Goal: Communication & Community: Participate in discussion

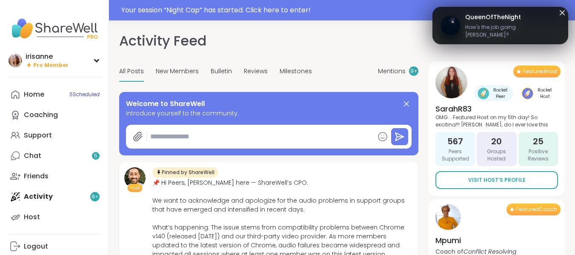
type textarea "*"
click at [362, 11] on div "Your session “ Night Cap ” has started. Click here to enter!" at bounding box center [345, 10] width 448 height 10
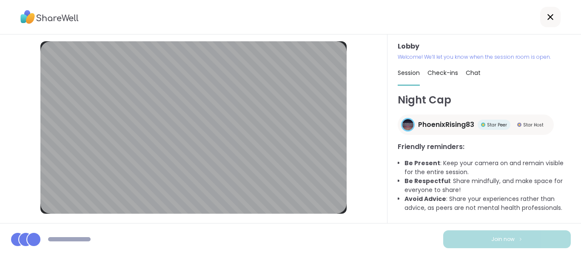
click at [503, 18] on div at bounding box center [290, 17] width 581 height 34
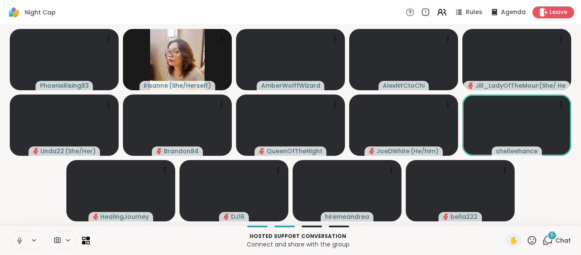
click at [24, 241] on button at bounding box center [19, 240] width 16 height 18
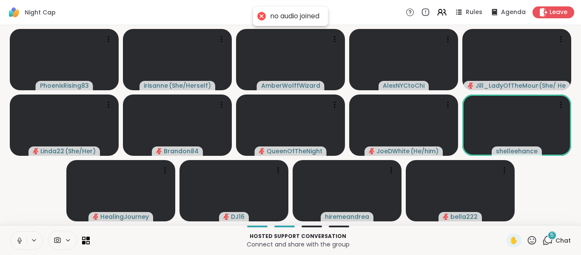
click at [24, 241] on button at bounding box center [19, 240] width 16 height 18
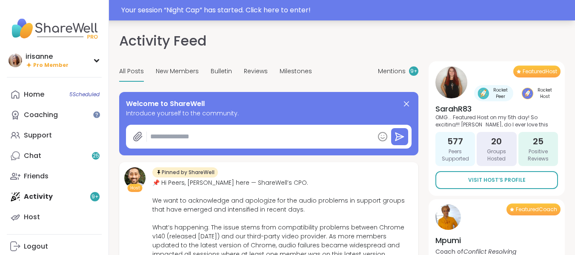
click at [475, 14] on div "Your session “ Night Cap ” has started. Click here to enter!" at bounding box center [345, 10] width 448 height 10
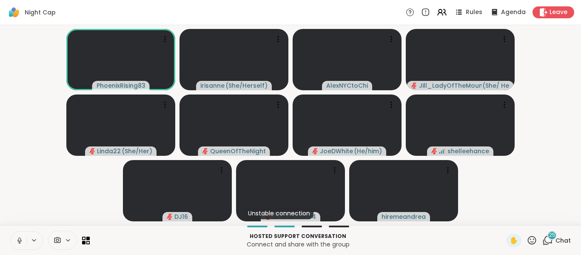
click at [11, 234] on button at bounding box center [19, 240] width 16 height 18
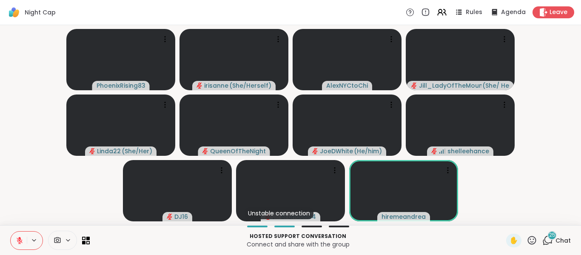
click at [542, 240] on icon at bounding box center [547, 240] width 11 height 11
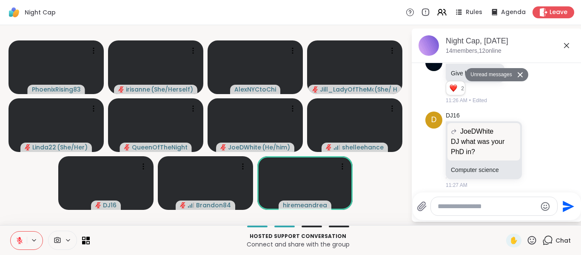
scroll to position [1660, 0]
click at [533, 154] on icon at bounding box center [537, 150] width 8 height 9
click at [514, 140] on div "Select Reaction: Thumbs up" at bounding box center [518, 136] width 8 height 8
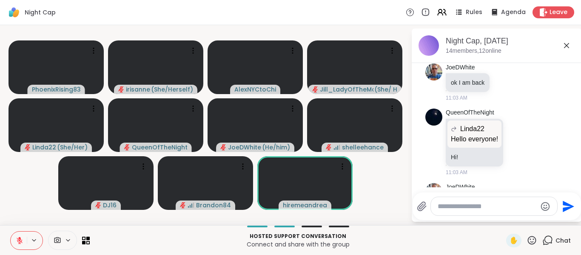
scroll to position [0, 0]
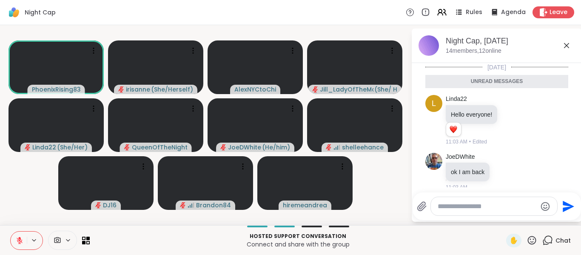
click at [571, 47] on icon at bounding box center [567, 45] width 10 height 10
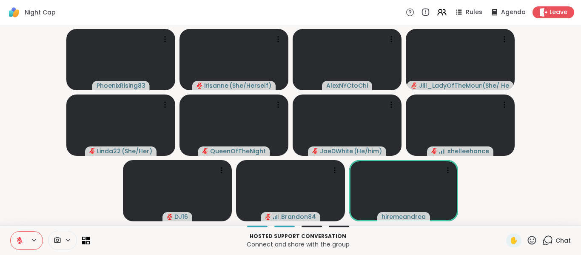
click at [516, 176] on video-player-container "PhoenixRising83 [PERSON_NAME] ( She/Herself ) AlexNYCtoChi [PERSON_NAME] ( She/…" at bounding box center [290, 125] width 571 height 193
click at [525, 177] on video-player-container "PhoenixRising83 [PERSON_NAME] ( She/Herself ) AlexNYCtoChi [PERSON_NAME] ( She/…" at bounding box center [290, 125] width 571 height 193
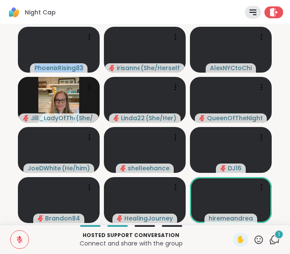
click at [26, 240] on button at bounding box center [20, 240] width 18 height 18
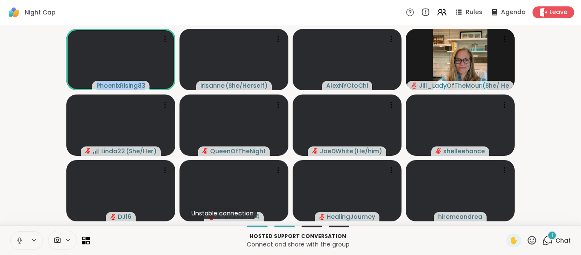
click at [20, 240] on icon at bounding box center [19, 239] width 2 height 4
click at [11, 231] on button at bounding box center [19, 240] width 16 height 18
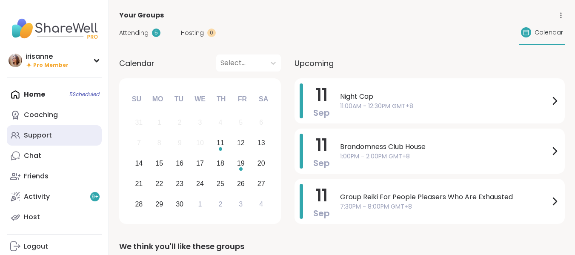
click at [57, 126] on link "Support" at bounding box center [54, 135] width 95 height 20
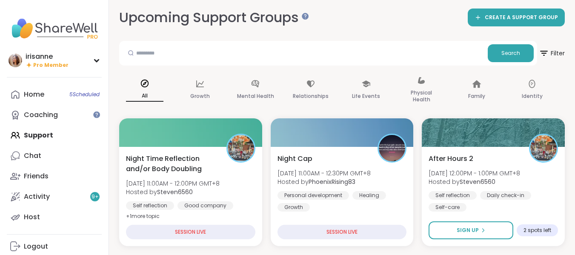
scroll to position [2, 0]
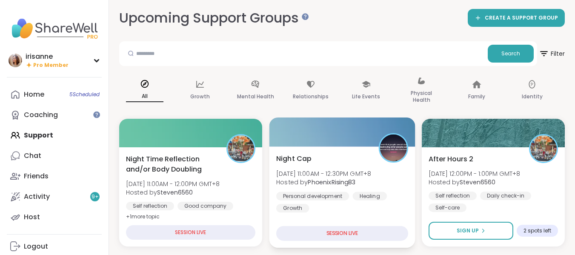
click at [283, 169] on span "Thu, Sep 11 | 11:00AM - 12:30PM GMT+8" at bounding box center [323, 173] width 95 height 9
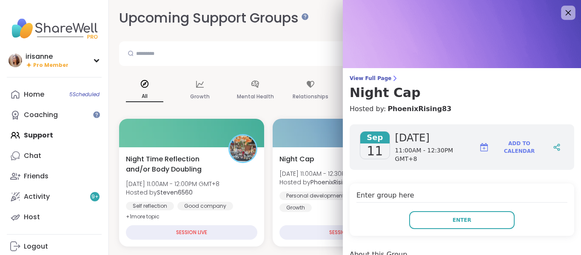
click at [563, 8] on icon at bounding box center [568, 12] width 11 height 11
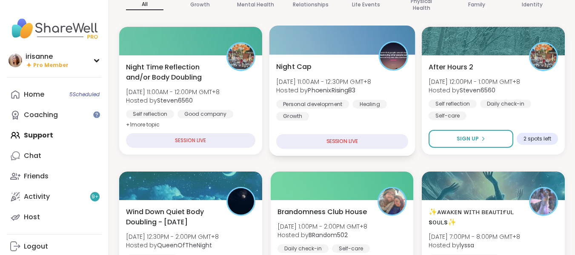
scroll to position [93, 0]
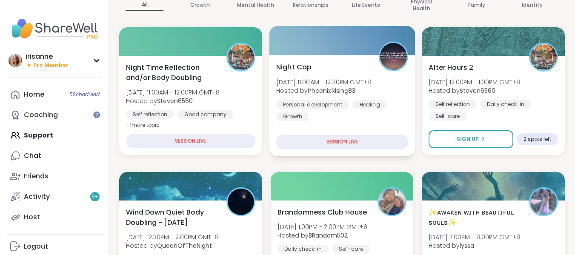
click at [353, 111] on div "Personal development Healing Growth" at bounding box center [342, 110] width 132 height 21
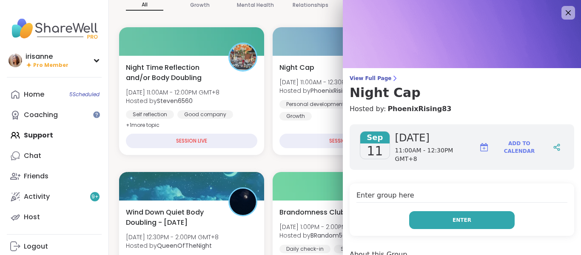
click at [430, 211] on button "Enter" at bounding box center [462, 220] width 106 height 18
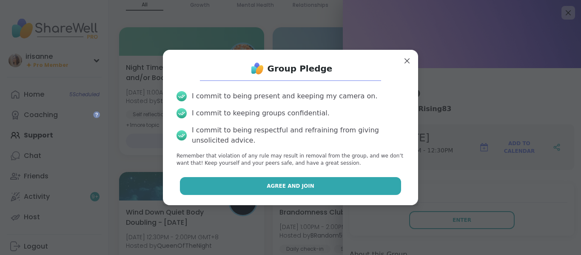
click at [366, 190] on button "Agree and Join" at bounding box center [291, 186] width 222 height 18
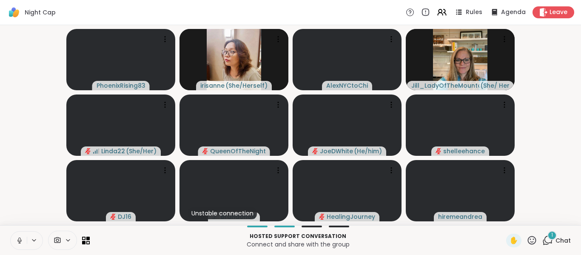
click at [14, 239] on button at bounding box center [19, 240] width 16 height 18
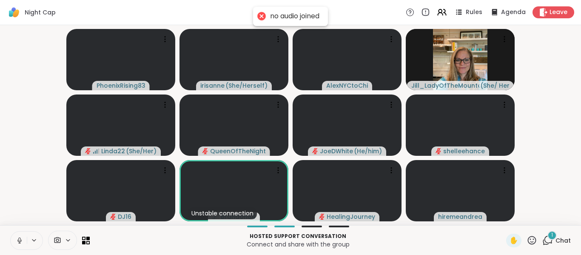
click at [18, 240] on icon at bounding box center [20, 241] width 8 height 8
click at [542, 234] on div "1 Chat" at bounding box center [556, 241] width 29 height 14
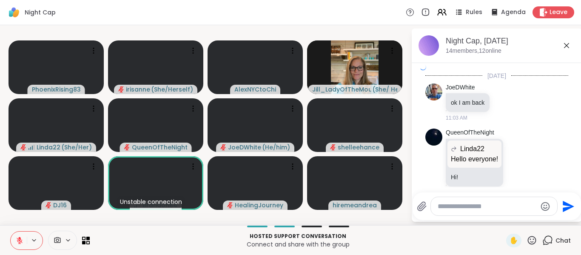
scroll to position [1884, 0]
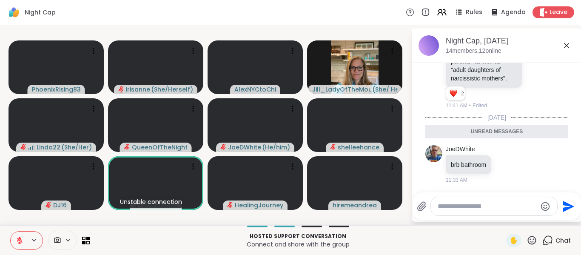
click at [509, 209] on textarea "Type your message" at bounding box center [487, 206] width 99 height 9
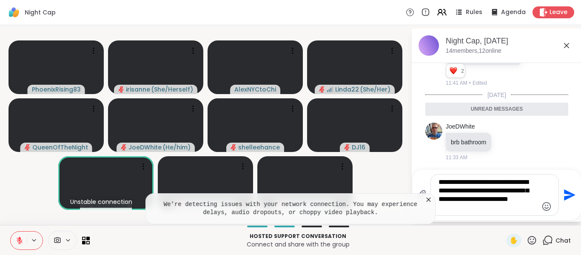
click at [518, 210] on textarea "**********" at bounding box center [488, 195] width 99 height 34
type textarea "**********"
click at [565, 195] on icon "Send" at bounding box center [569, 195] width 14 height 14
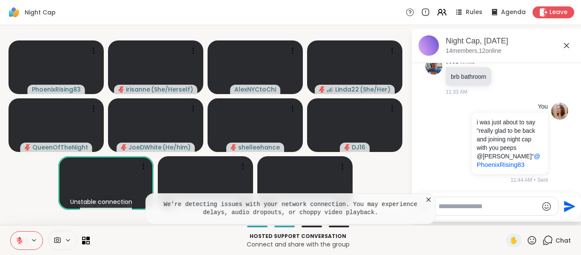
scroll to position [1952, 0]
click at [430, 198] on icon at bounding box center [429, 199] width 4 height 4
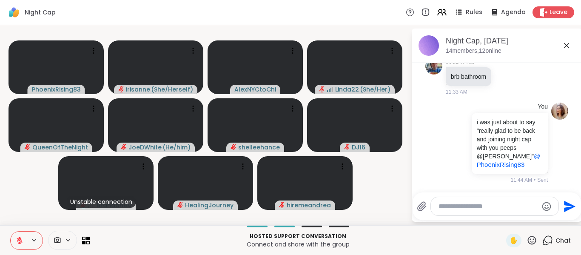
click at [488, 205] on textarea "Type your message" at bounding box center [488, 206] width 99 height 9
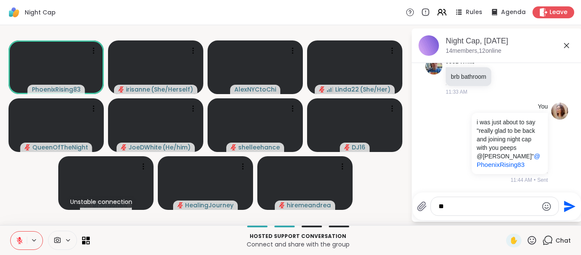
type textarea "*"
click at [19, 246] on button at bounding box center [19, 240] width 16 height 18
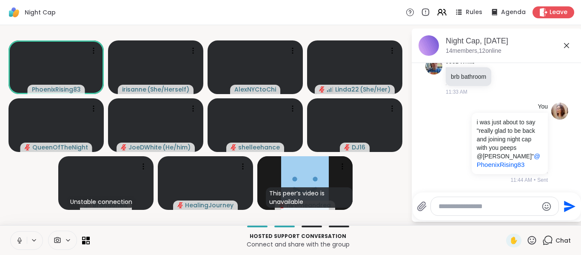
click at [19, 246] on button at bounding box center [19, 240] width 16 height 18
click at [571, 43] on icon at bounding box center [567, 45] width 10 height 10
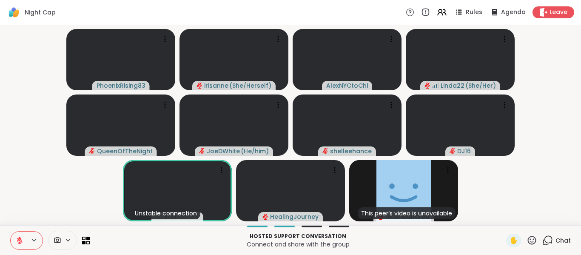
click at [22, 246] on button at bounding box center [19, 240] width 16 height 18
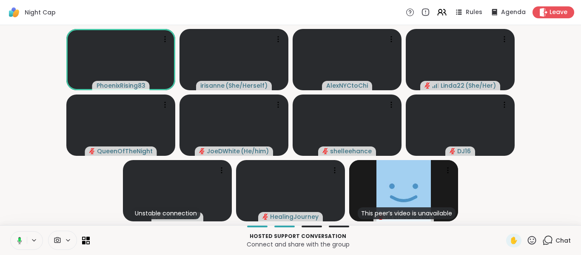
click at [22, 246] on button at bounding box center [17, 240] width 17 height 18
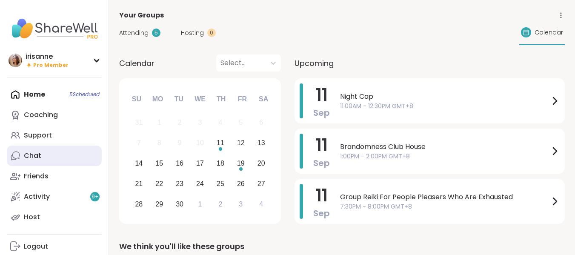
drag, startPoint x: 0, startPoint y: 0, endPoint x: 31, endPoint y: 158, distance: 161.2
click at [31, 158] on div "Chat" at bounding box center [32, 155] width 17 height 9
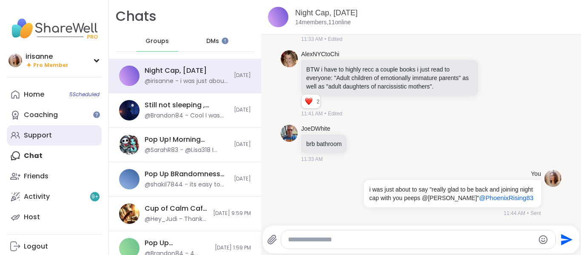
click at [68, 140] on link "Support" at bounding box center [54, 135] width 95 height 20
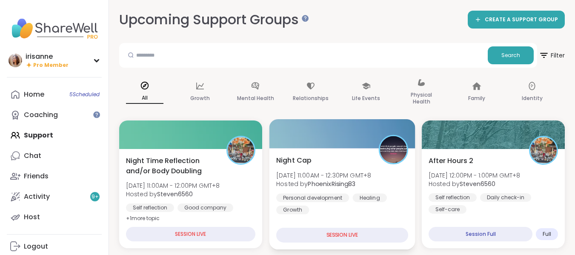
click at [326, 159] on div "Night Cap Thu, Sep 11 | 11:00AM - 12:30PM GMT+8 Hosted by PhoenixRising83 Perso…" at bounding box center [342, 184] width 132 height 59
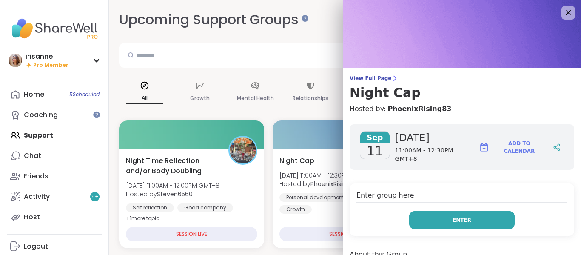
click at [436, 212] on button "Enter" at bounding box center [462, 220] width 106 height 18
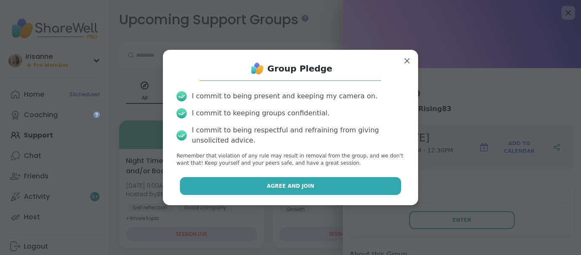
click at [377, 191] on button "Agree and Join" at bounding box center [291, 186] width 222 height 18
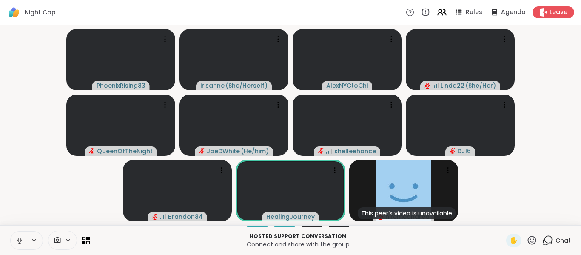
click at [25, 240] on button at bounding box center [19, 240] width 16 height 18
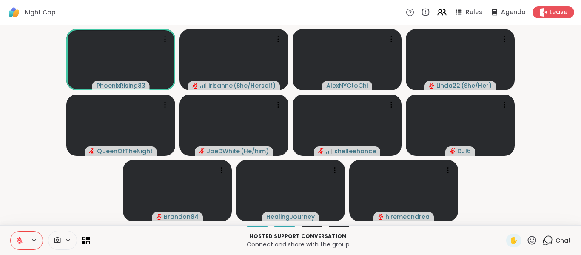
click at [547, 242] on icon at bounding box center [547, 240] width 11 height 11
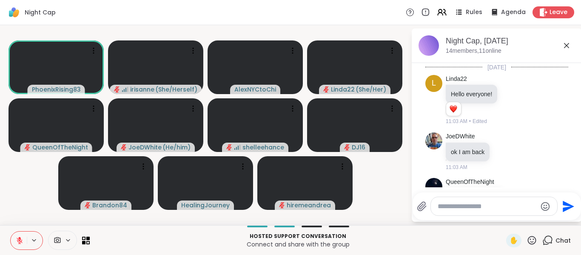
scroll to position [1944, 0]
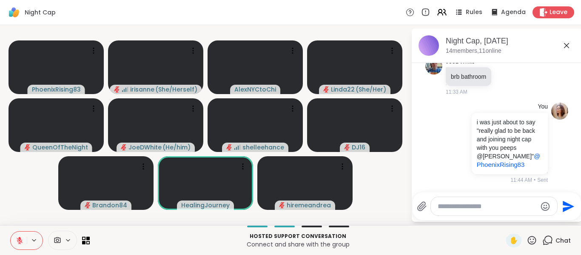
click at [484, 210] on textarea "Type your message" at bounding box center [487, 206] width 99 height 9
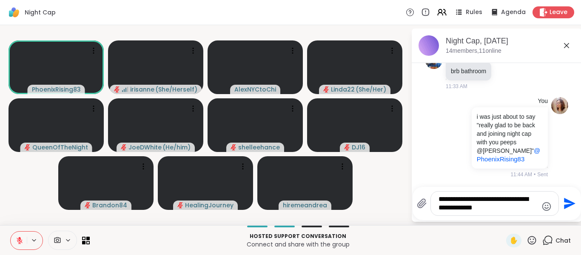
type textarea "**********"
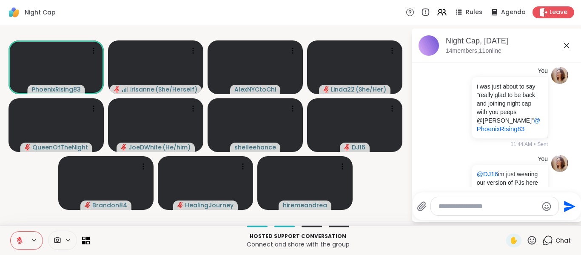
scroll to position [2006, 0]
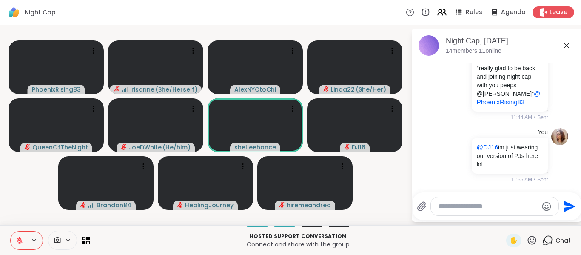
click at [567, 45] on icon at bounding box center [566, 45] width 5 height 5
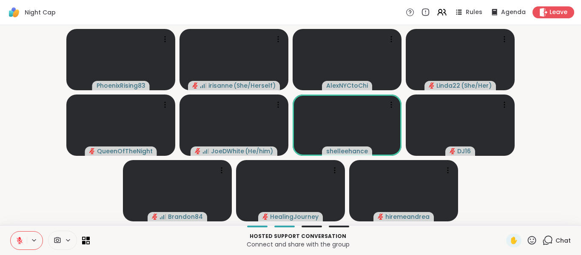
click at [558, 188] on video-player-container "PhoenixRising83 irisanne ( She/Herself ) AlexNYCtoChi Linda22 ( She/Her ) Queen…" at bounding box center [290, 125] width 571 height 193
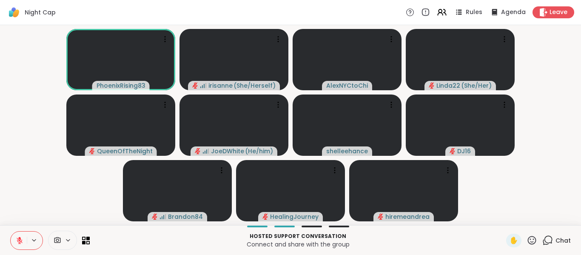
click at [542, 243] on icon at bounding box center [547, 240] width 11 height 11
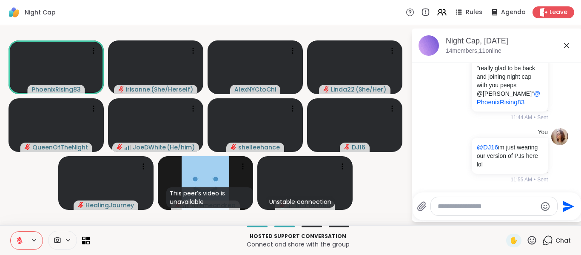
scroll to position [2018, 0]
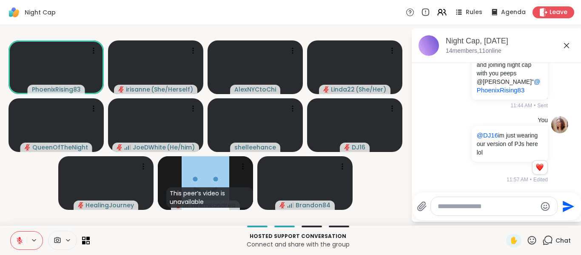
click at [15, 245] on button at bounding box center [19, 240] width 16 height 18
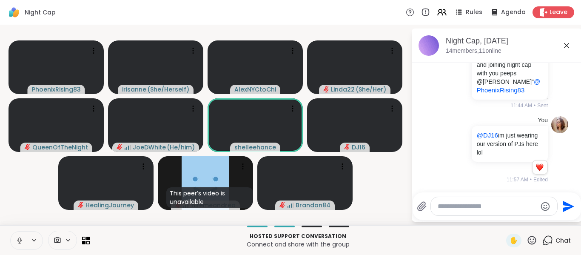
click at [15, 245] on button at bounding box center [19, 240] width 16 height 18
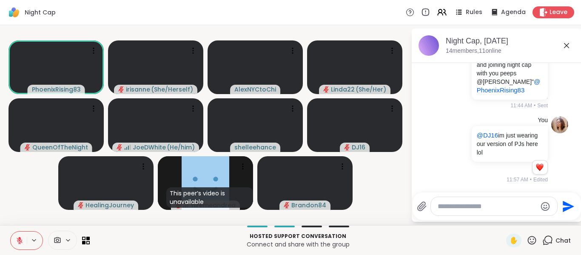
click at [454, 200] on div at bounding box center [494, 206] width 126 height 18
click at [453, 203] on textarea "*" at bounding box center [487, 206] width 99 height 9
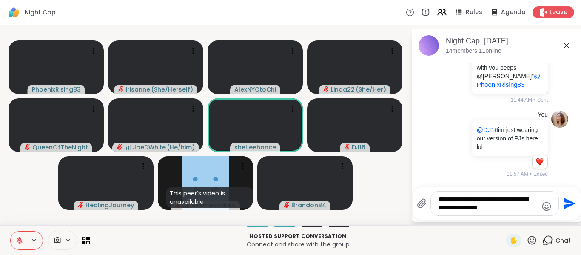
type textarea "**********"
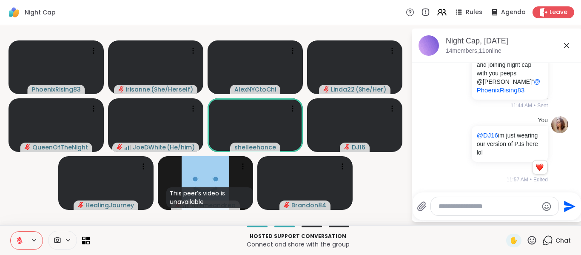
scroll to position [2081, 0]
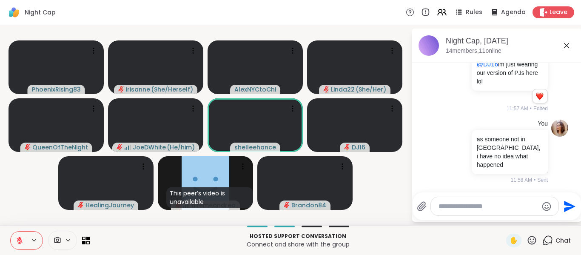
click at [571, 47] on icon at bounding box center [567, 45] width 10 height 10
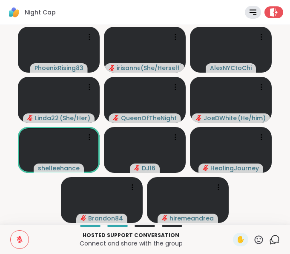
drag, startPoint x: 252, startPoint y: 242, endPoint x: 271, endPoint y: 231, distance: 22.3
click at [254, 243] on icon at bounding box center [258, 240] width 9 height 9
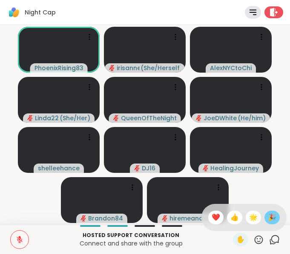
click at [271, 217] on div "🎉" at bounding box center [271, 218] width 15 height 14
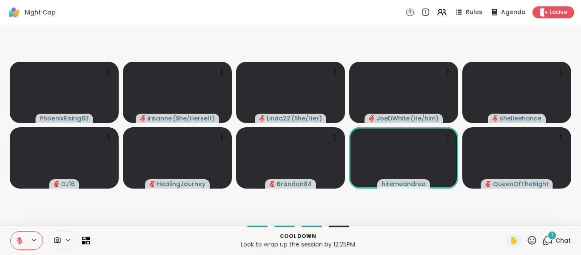
click at [522, 49] on video-player-container "PhoenixRising83 irisanne ( She/Herself ) Linda22 ( She/Her ) JoeDWhite ( He/him…" at bounding box center [290, 125] width 571 height 193
